Goal: Download file/media

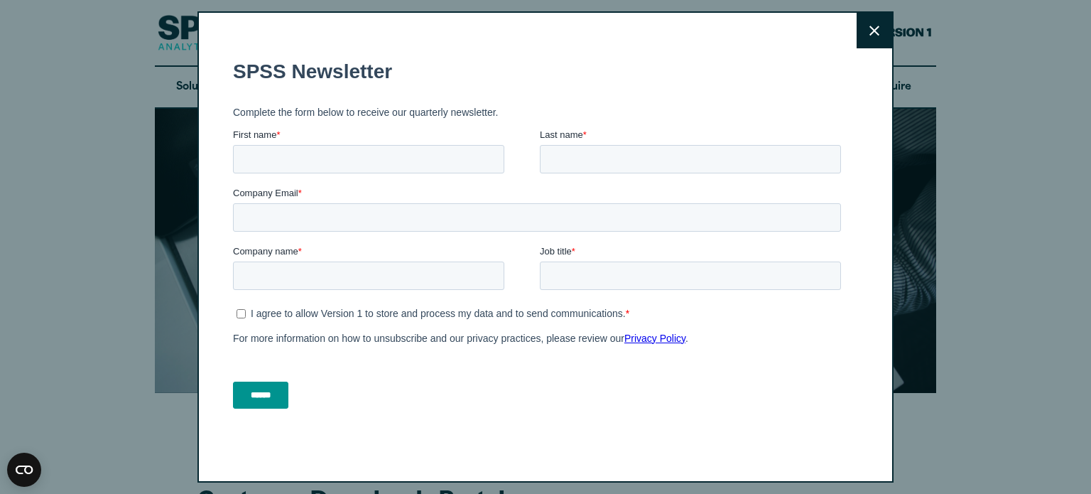
click at [869, 28] on icon at bounding box center [874, 31] width 10 height 11
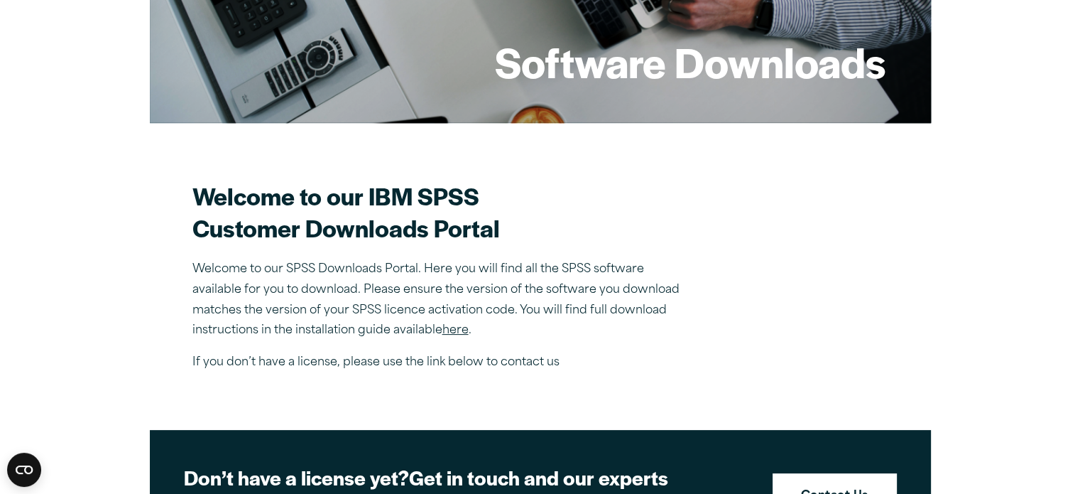
scroll to position [406, 0]
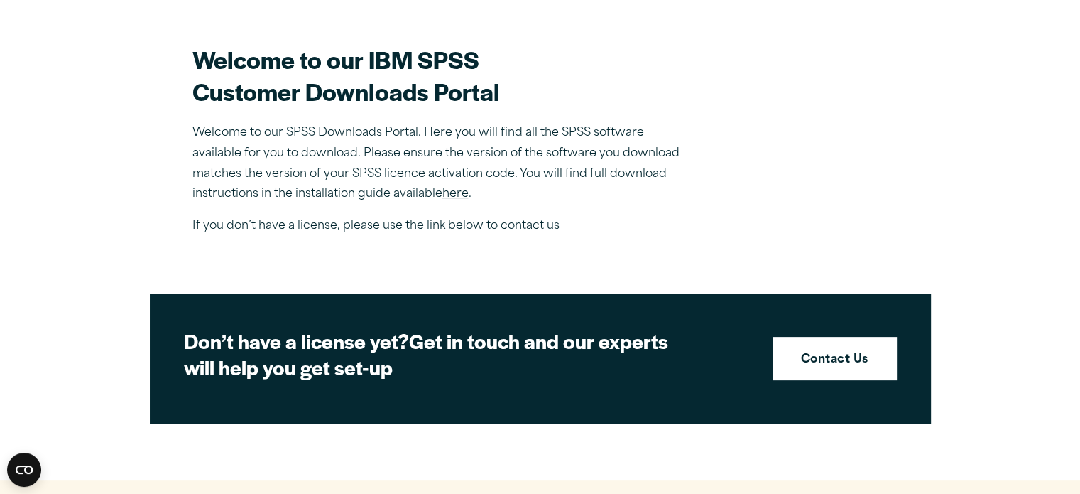
click at [452, 195] on link "here" at bounding box center [456, 193] width 26 height 11
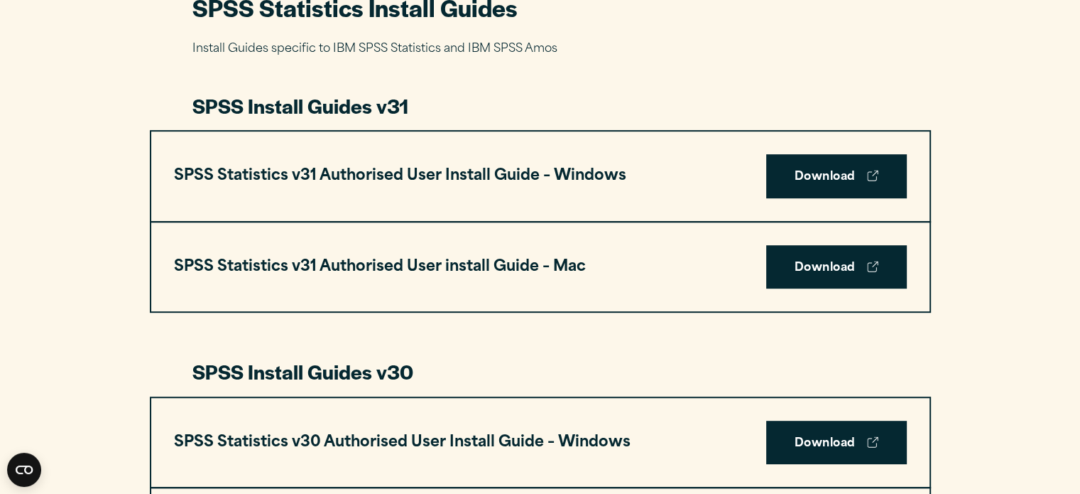
scroll to position [702, 0]
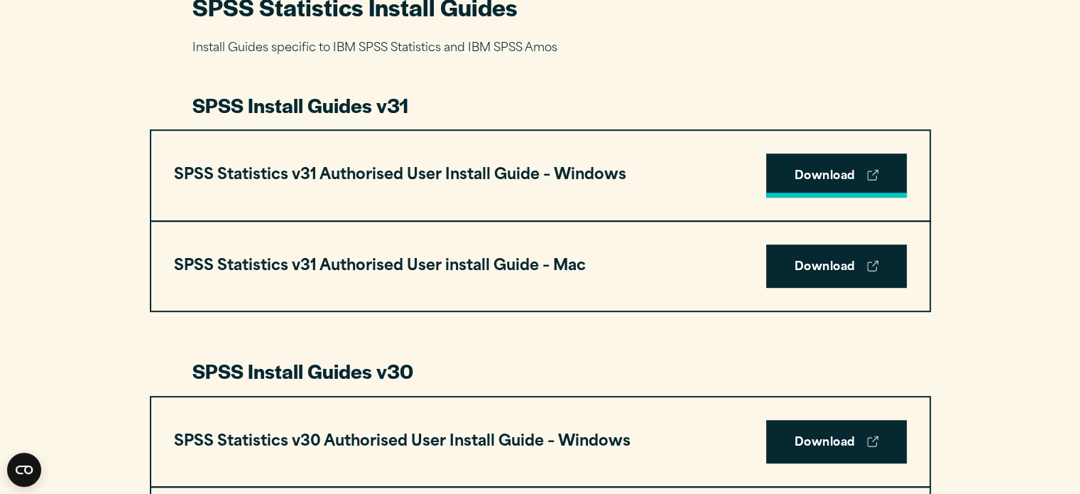
click at [822, 167] on link "Download" at bounding box center [836, 175] width 141 height 44
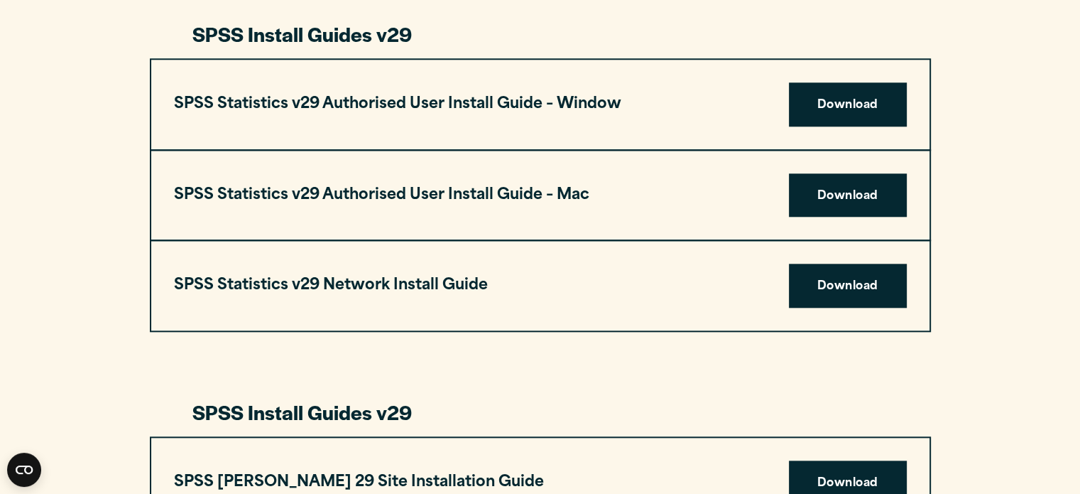
scroll to position [1307, 0]
